Goal: Information Seeking & Learning: Learn about a topic

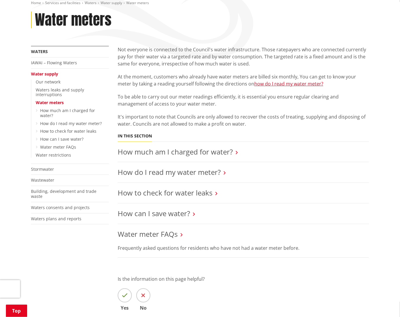
scroll to position [98, 0]
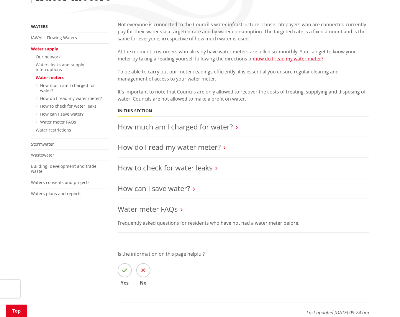
click at [214, 96] on p "It's important to note that Councils are only allowed to recover the costs of t…" at bounding box center [243, 95] width 251 height 14
click at [209, 129] on link "How much am I charged for water?" at bounding box center [175, 127] width 115 height 10
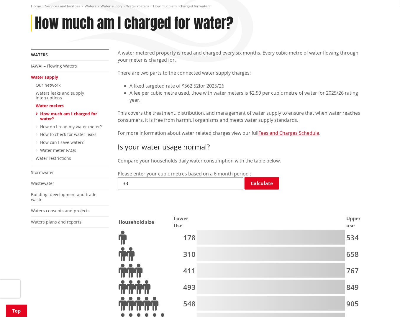
scroll to position [33, 0]
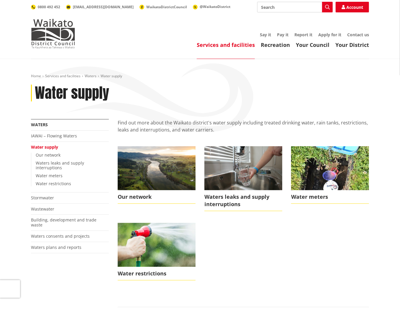
click at [288, 10] on input "Search" at bounding box center [295, 7] width 76 height 11
type input "refund"
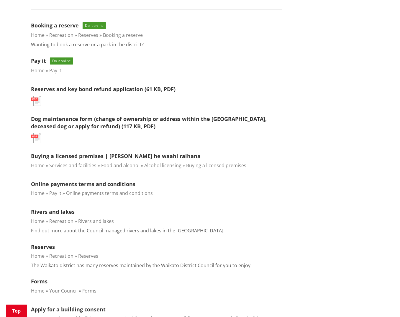
scroll to position [295, 0]
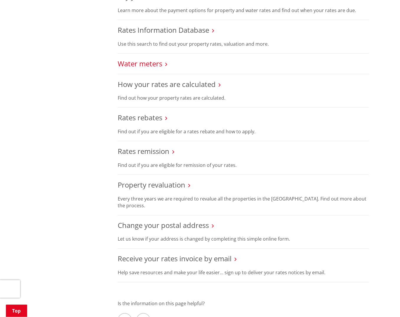
scroll to position [262, 0]
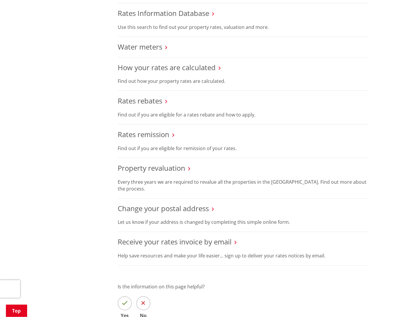
click at [166, 47] on icon at bounding box center [166, 47] width 2 height 5
click at [160, 46] on link "Water meters" at bounding box center [140, 47] width 45 height 10
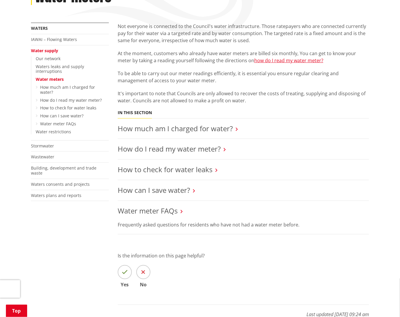
scroll to position [98, 0]
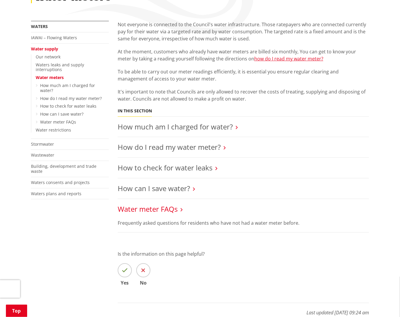
click at [177, 207] on link "Water meter FAQs" at bounding box center [148, 209] width 60 height 10
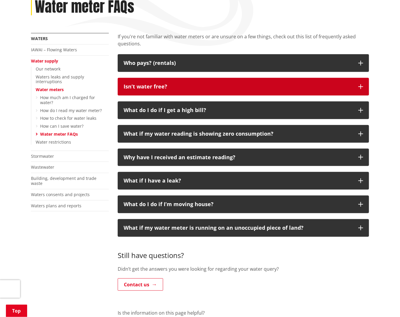
scroll to position [98, 0]
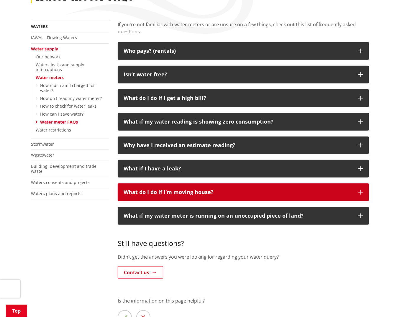
click at [234, 190] on p "What do I do if I’m moving house?" at bounding box center [238, 192] width 229 height 6
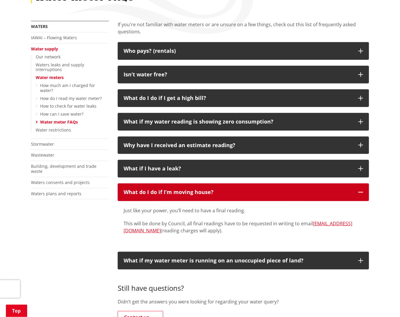
click at [236, 191] on p "What do I do if I’m moving house?" at bounding box center [238, 192] width 229 height 6
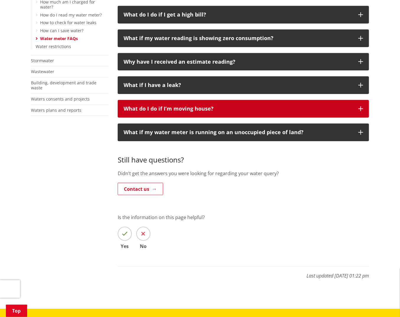
scroll to position [65, 0]
